Goal: Transaction & Acquisition: Download file/media

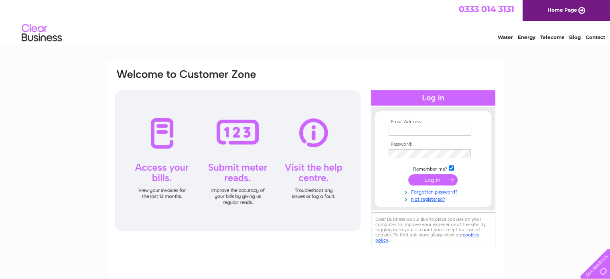
type input "sharonmingram@gmail.com"
click at [430, 180] on input "submit" at bounding box center [432, 179] width 49 height 11
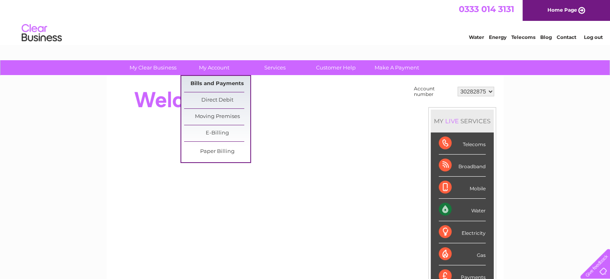
click at [219, 83] on link "Bills and Payments" at bounding box center [217, 84] width 66 height 16
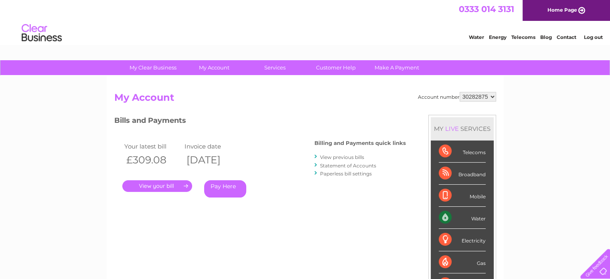
click at [162, 185] on link "." at bounding box center [157, 186] width 70 height 12
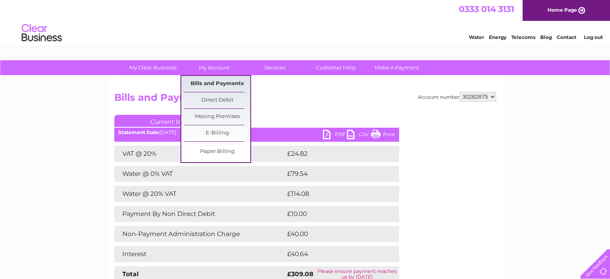
click at [205, 83] on link "Bills and Payments" at bounding box center [217, 84] width 66 height 16
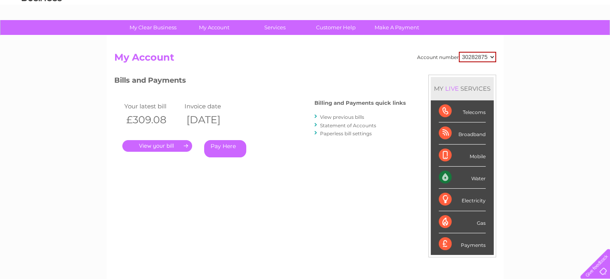
click at [335, 117] on link "View previous bills" at bounding box center [342, 117] width 44 height 6
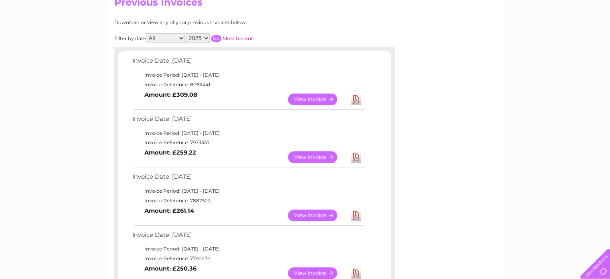
scroll to position [80, 0]
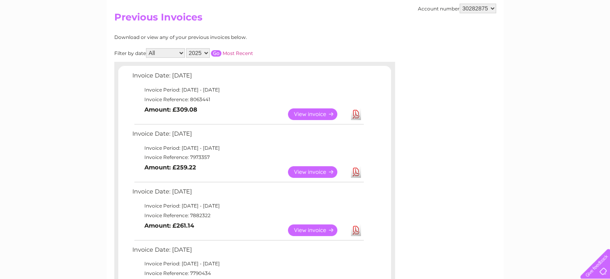
click at [353, 112] on link "Download" at bounding box center [356, 114] width 10 height 12
click at [355, 114] on link "Download" at bounding box center [356, 114] width 10 height 12
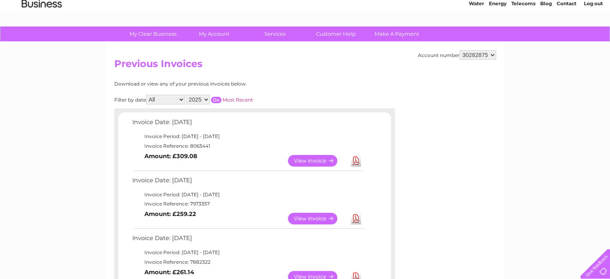
scroll to position [0, 0]
